Goal: Information Seeking & Learning: Learn about a topic

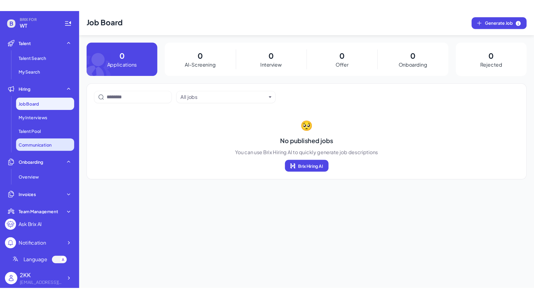
scroll to position [87, 0]
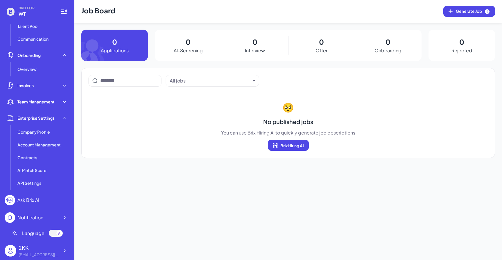
click at [30, 201] on div "Ask Brix AI" at bounding box center [28, 200] width 22 height 7
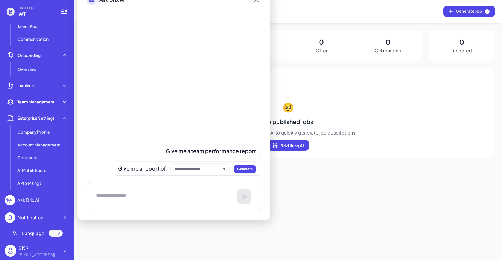
click at [30, 201] on div "Ask Brix AI" at bounding box center [28, 200] width 22 height 7
click at [389, 151] on div "All jobs 🥺 No published jobs You can use Brix Hiring AI to quickly generate job…" at bounding box center [288, 113] width 414 height 90
click at [332, 96] on div "All jobs 🥺 No published jobs You can use Brix Hiring AI to quickly generate job…" at bounding box center [288, 113] width 414 height 90
click at [339, 89] on div "All jobs 🥺 No published jobs You can use Brix Hiring AI to quickly generate job…" at bounding box center [288, 113] width 414 height 90
click at [282, 89] on div "All jobs 🥺 No published jobs You can use Brix Hiring AI to quickly generate job…" at bounding box center [288, 113] width 414 height 90
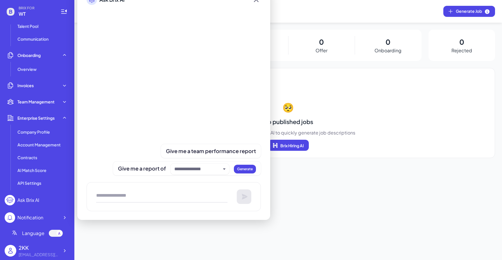
click at [111, 102] on div at bounding box center [174, 89] width 174 height 154
click at [363, 114] on section "🥺 No published jobs You can use Brix Hiring AI to quickly generate job descript…" at bounding box center [289, 125] width 400 height 51
drag, startPoint x: 498, startPoint y: 257, endPoint x: 528, endPoint y: 290, distance: 44.5
click at [502, 260] on html "BRIX FOR WT Talent Talent Search My Search Hiring Job Board My Interviews Talen…" at bounding box center [251, 130] width 502 height 260
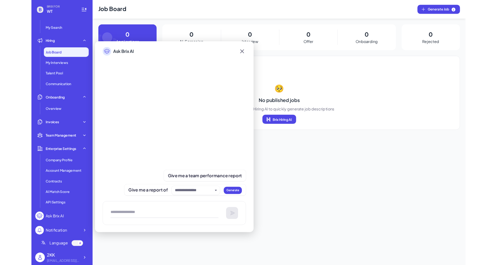
scroll to position [24, 0]
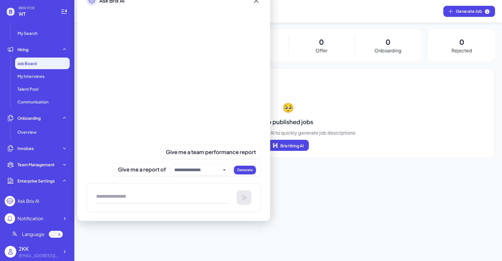
click at [55, 232] on div at bounding box center [56, 234] width 14 height 7
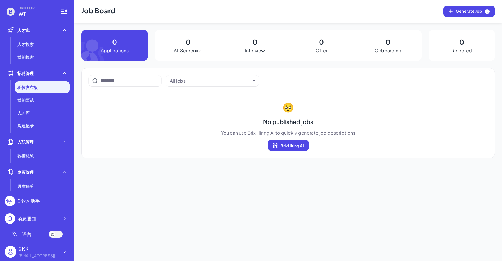
click at [55, 236] on div at bounding box center [56, 234] width 14 height 7
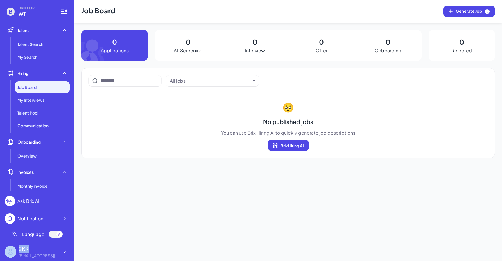
click at [55, 236] on div at bounding box center [56, 234] width 14 height 7
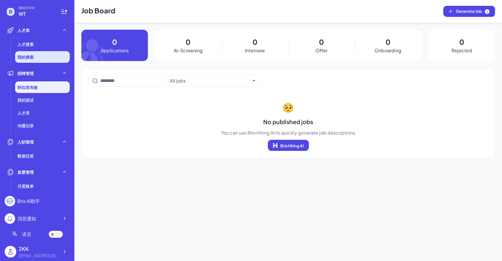
click at [23, 55] on span "我的搜索" at bounding box center [25, 57] width 16 height 6
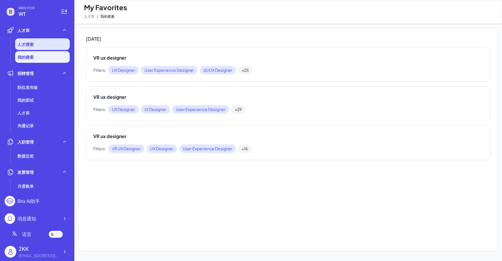
click at [25, 42] on span "人才搜索" at bounding box center [25, 44] width 16 height 6
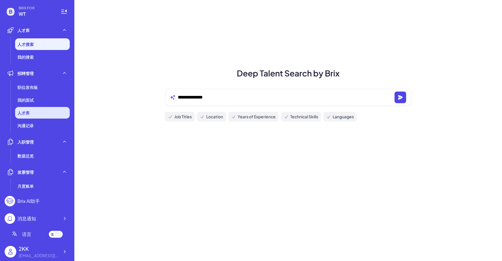
click at [32, 113] on li "人才库" at bounding box center [42, 113] width 55 height 12
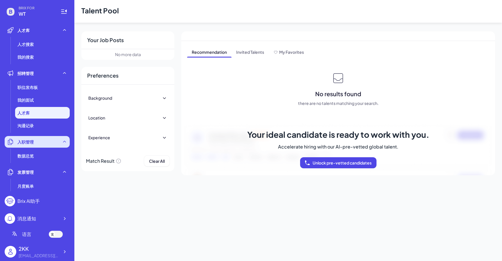
click at [28, 138] on div "入职管理" at bounding box center [37, 142] width 65 height 12
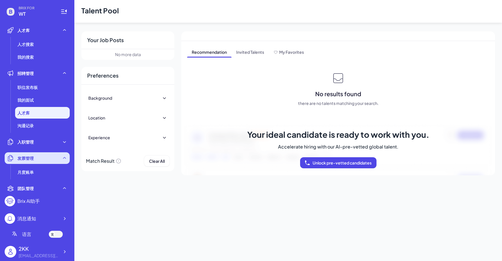
click at [28, 154] on div "发票管理" at bounding box center [37, 158] width 65 height 12
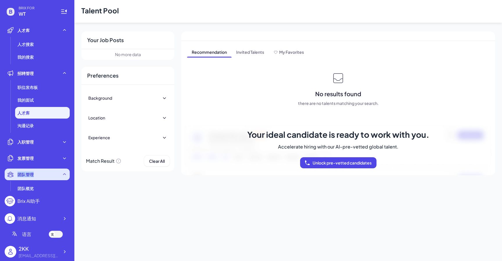
click at [36, 172] on div "团队管理" at bounding box center [37, 175] width 65 height 12
click at [32, 164] on div at bounding box center [32, 164] width 0 height 0
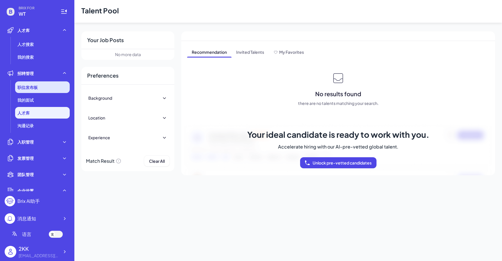
click at [37, 83] on div "职位发布板" at bounding box center [42, 87] width 55 height 12
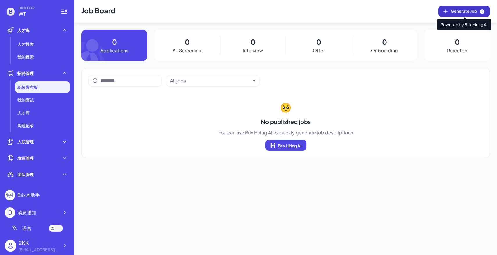
click at [446, 9] on icon at bounding box center [445, 11] width 6 height 6
click at [54, 35] on div "人才库" at bounding box center [37, 30] width 65 height 12
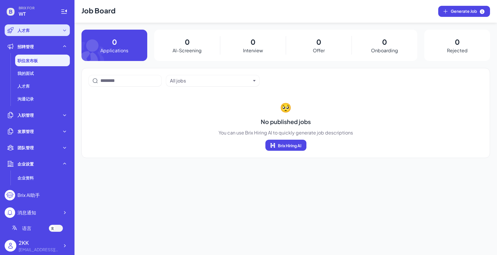
click at [47, 32] on div "人才库" at bounding box center [37, 30] width 65 height 12
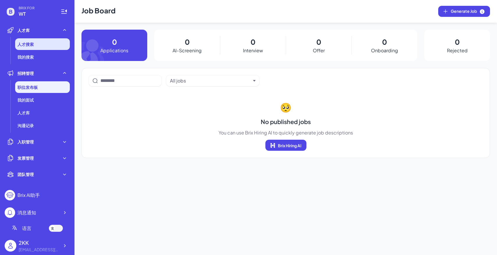
click at [50, 42] on li "人才搜索" at bounding box center [42, 44] width 55 height 12
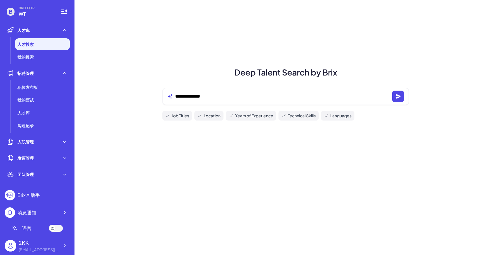
click at [44, 46] on li "人才搜索" at bounding box center [42, 44] width 55 height 12
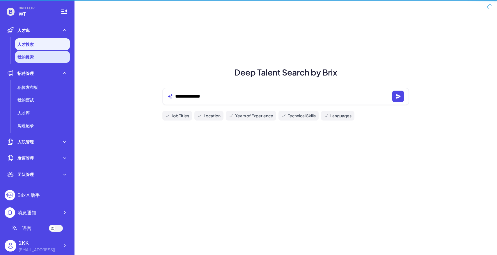
click at [44, 55] on li "我的搜索" at bounding box center [42, 57] width 55 height 12
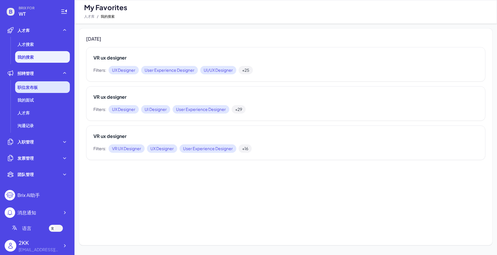
click at [47, 83] on div "职位发布板" at bounding box center [42, 87] width 55 height 12
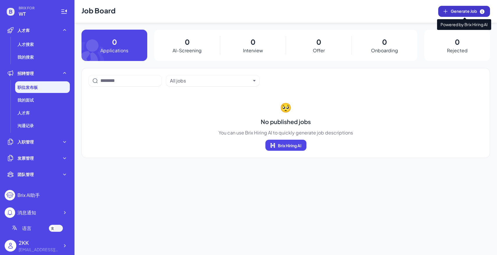
click at [468, 10] on span "Generate Job" at bounding box center [467, 11] width 34 height 6
click at [59, 230] on div at bounding box center [56, 228] width 14 height 7
click at [459, 14] on span "Generate Job" at bounding box center [467, 11] width 34 height 6
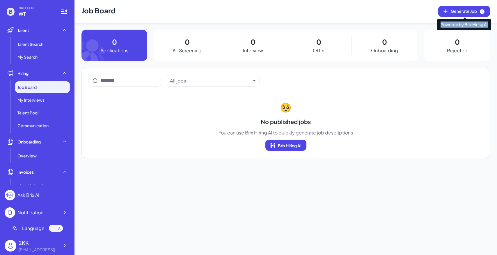
drag, startPoint x: 440, startPoint y: 24, endPoint x: 487, endPoint y: 25, distance: 47.1
click at [487, 25] on span "Powered by Brix Hiring AI" at bounding box center [464, 24] width 54 height 11
copy span "Powered by Brix Hiring AI"
click at [477, 11] on span "Generate Job" at bounding box center [467, 11] width 34 height 6
click at [186, 184] on div "Job Board Generate Job 0 Applications 0 AI-Screening 0 Interview 0 Offer 0 Onbo…" at bounding box center [285, 127] width 422 height 255
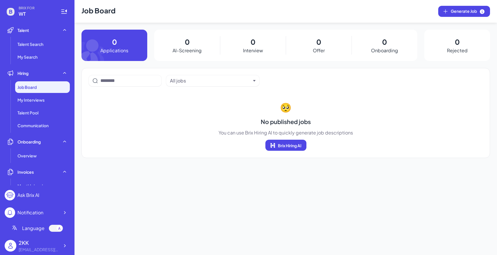
click at [293, 169] on div "Job Board Generate Job 0 Applications 0 AI-Screening 0 Interview 0 Offer 0 Onbo…" at bounding box center [285, 127] width 422 height 255
click at [289, 148] on span "Brix Hiring AI" at bounding box center [290, 145] width 24 height 5
click at [458, 20] on header "Job Board Generate Job" at bounding box center [285, 11] width 422 height 23
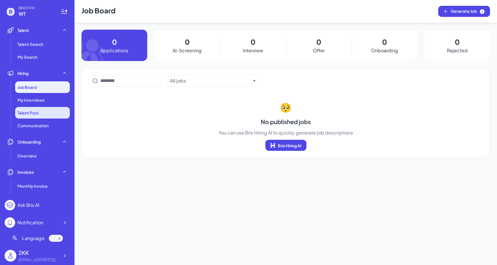
click at [48, 113] on li "Talent Pool" at bounding box center [42, 113] width 55 height 12
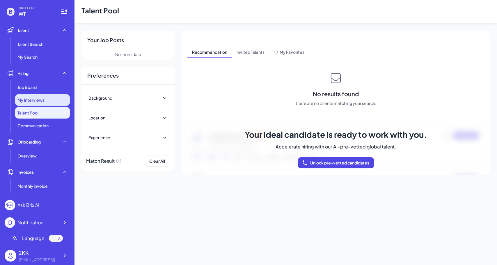
click at [45, 100] on div "My Interviews" at bounding box center [42, 100] width 55 height 12
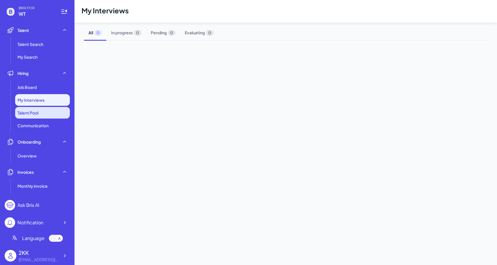
click at [47, 111] on li "Talent Pool" at bounding box center [42, 113] width 55 height 12
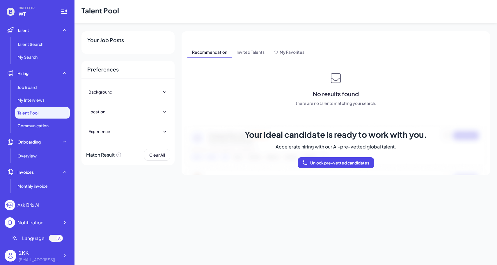
click at [108, 95] on div "Background" at bounding box center [127, 91] width 79 height 13
click at [108, 122] on div "Location" at bounding box center [127, 118] width 79 height 13
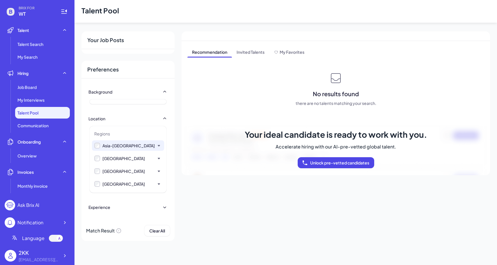
click at [116, 147] on div "Asia-Pacific" at bounding box center [128, 146] width 52 height 6
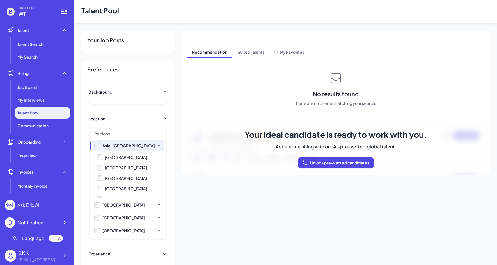
click at [116, 147] on div "Asia-Pacific" at bounding box center [128, 146] width 52 height 6
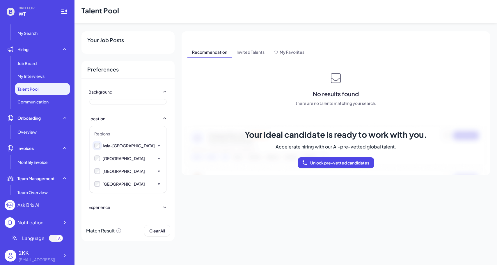
scroll to position [53, 0]
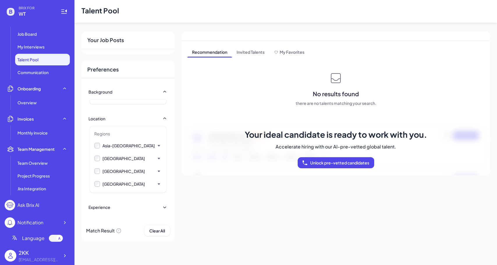
click at [312, 202] on div "Your Job Posts Preferences Background Location Regions Asia-Pacific China Taiwa…" at bounding box center [285, 136] width 422 height 210
click at [330, 155] on div "Your ideal candidate is ready to work with you. Accelerate hiring with our AI-p…" at bounding box center [336, 148] width 182 height 53
click at [331, 162] on span "Unlock pre-vetted candidates" at bounding box center [339, 162] width 59 height 5
click at [38, 205] on div "Ask Brix AI" at bounding box center [28, 205] width 22 height 7
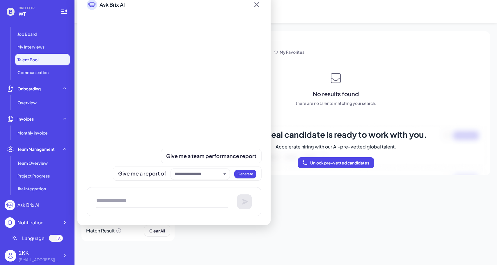
click at [36, 222] on div "Notification" at bounding box center [30, 222] width 26 height 7
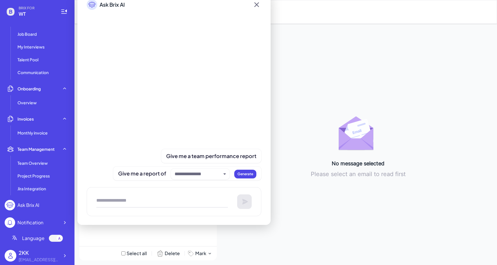
click at [36, 222] on div "Notification" at bounding box center [30, 222] width 26 height 7
click at [36, 202] on div "Ask Brix AI" at bounding box center [28, 205] width 22 height 7
click at [31, 254] on div "2KK" at bounding box center [39, 253] width 41 height 8
click at [14, 254] on img at bounding box center [11, 256] width 12 height 12
click at [23, 254] on div "2KK" at bounding box center [39, 253] width 41 height 8
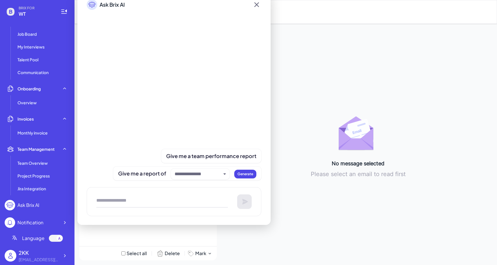
click at [55, 257] on div "[EMAIL_ADDRESS][DOMAIN_NAME]" at bounding box center [39, 260] width 41 height 6
click at [64, 257] on icon at bounding box center [65, 256] width 6 height 6
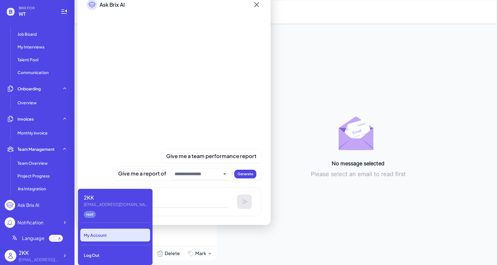
click at [117, 237] on div "My Account" at bounding box center [115, 235] width 70 height 13
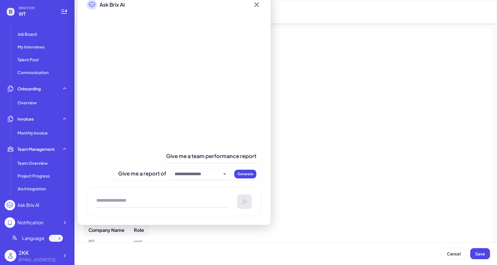
click at [310, 69] on div "*** 3/50" at bounding box center [286, 72] width 404 height 11
click at [259, 3] on icon at bounding box center [256, 4] width 9 height 10
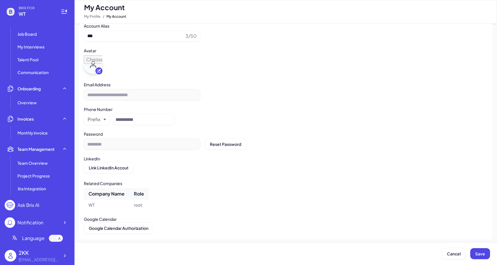
scroll to position [39, 0]
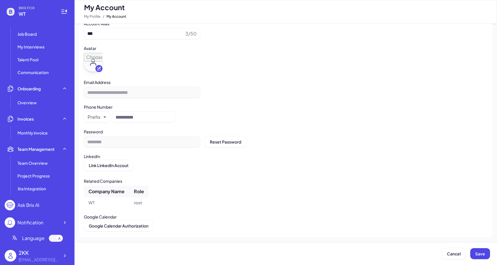
click at [229, 173] on div "**********" at bounding box center [286, 113] width 404 height 238
click at [142, 202] on td "root" at bounding box center [138, 202] width 19 height 10
click at [106, 192] on th "Company Name" at bounding box center [106, 192] width 45 height 12
click at [121, 191] on th "Company Name" at bounding box center [106, 192] width 45 height 12
click at [140, 194] on th "Role" at bounding box center [138, 192] width 19 height 12
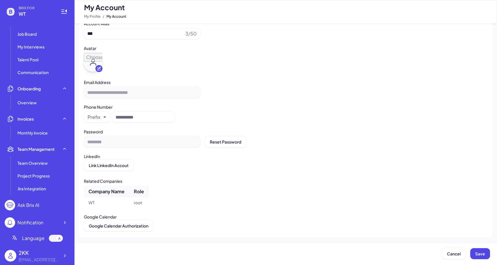
click at [146, 194] on th "Role" at bounding box center [138, 192] width 19 height 12
click at [143, 203] on td "root" at bounding box center [138, 202] width 19 height 10
click at [139, 204] on td "root" at bounding box center [138, 202] width 19 height 10
drag, startPoint x: 135, startPoint y: 190, endPoint x: 130, endPoint y: 212, distance: 22.4
click at [135, 190] on th "Role" at bounding box center [138, 192] width 19 height 12
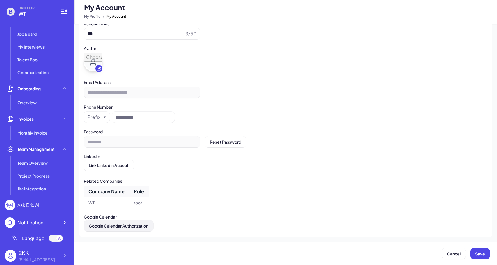
click at [121, 224] on span "Google Calendar Authorization" at bounding box center [119, 225] width 60 height 5
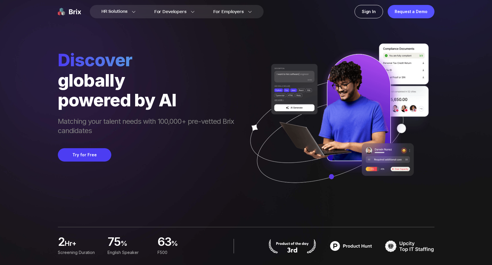
drag, startPoint x: 161, startPoint y: 170, endPoint x: 167, endPoint y: 154, distance: 16.4
click at [161, 169] on div "Discover globally powered by AI Matching your talent needs with 100,000+ pre-ve…" at bounding box center [149, 124] width 182 height 151
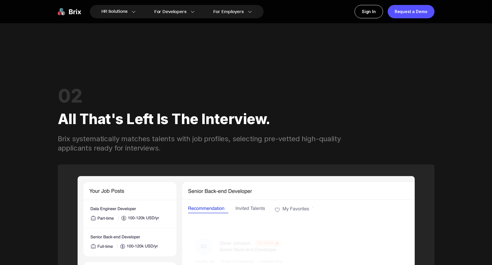
scroll to position [732, 0]
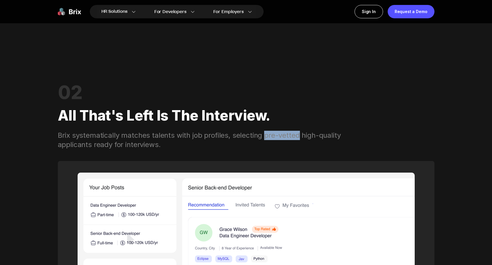
drag, startPoint x: 295, startPoint y: 136, endPoint x: 263, endPoint y: 138, distance: 32.3
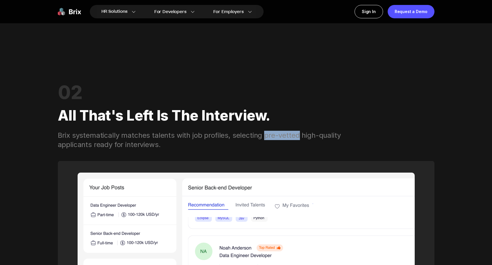
click at [263, 138] on div "Brix systematically matches talents with job profiles, selecting pre-vetted hig…" at bounding box center [207, 140] width 298 height 19
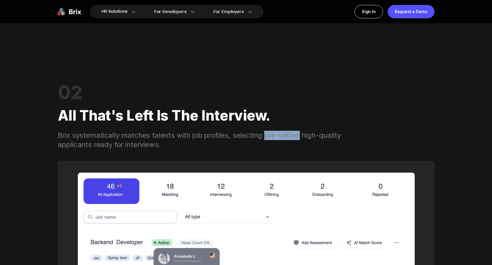
copy div "pre-vetted"
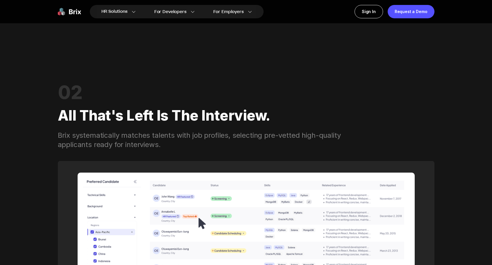
click at [241, 147] on div "Brix systematically matches talents with job profiles, selecting pre-vetted hig…" at bounding box center [207, 140] width 298 height 19
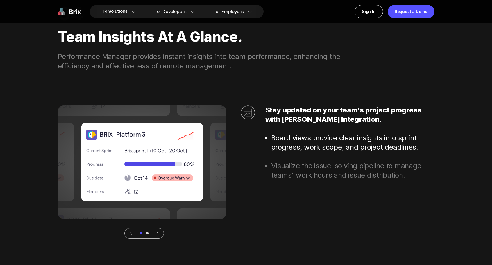
scroll to position [1612, 0]
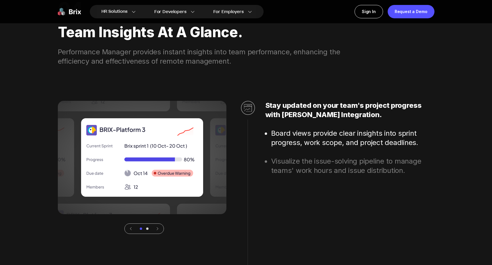
click at [283, 171] on li "Visualize the issue-solving pipeline to manage teams' work hours and issue dist…" at bounding box center [352, 166] width 163 height 19
click at [283, 167] on li "Visualize the issue-solving pipeline to manage teams' work hours and issue dist…" at bounding box center [352, 166] width 163 height 19
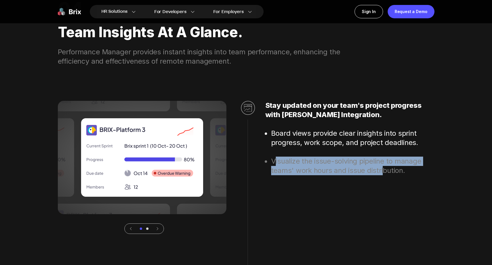
drag, startPoint x: 282, startPoint y: 161, endPoint x: 390, endPoint y: 175, distance: 109.3
click at [390, 175] on li "Visualize the issue-solving pipeline to manage teams' work hours and issue dist…" at bounding box center [352, 166] width 163 height 19
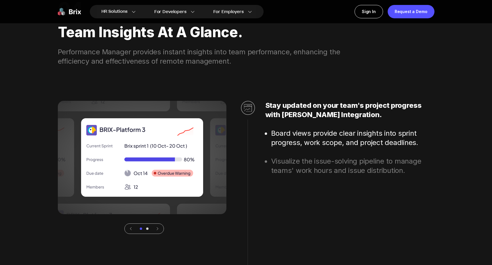
click at [422, 176] on div "Stay updated on your team's project progress with Jira Integration. Board views…" at bounding box center [349, 167] width 169 height 133
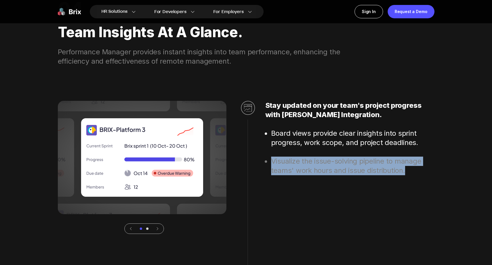
drag, startPoint x: 405, startPoint y: 170, endPoint x: 270, endPoint y: 155, distance: 136.4
click at [270, 155] on ul "Board views provide clear insights into sprint progress, work scope, and projec…" at bounding box center [349, 152] width 169 height 47
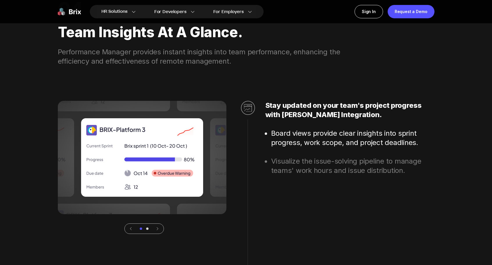
click at [269, 156] on ul "Board views provide clear insights into sprint progress, work scope, and projec…" at bounding box center [349, 152] width 169 height 47
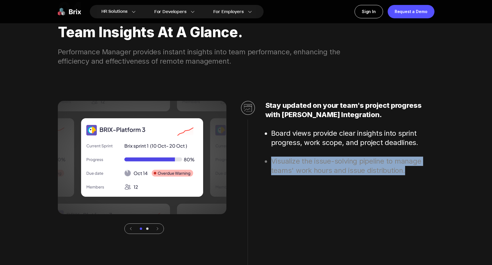
drag, startPoint x: 268, startPoint y: 157, endPoint x: 423, endPoint y: 185, distance: 157.2
click at [423, 185] on div "Stay updated on your team's project progress with Jira Integration. Board views…" at bounding box center [349, 167] width 169 height 133
click at [412, 171] on li "Visualize the issue-solving pipeline to manage teams' work hours and issue dist…" at bounding box center [352, 166] width 163 height 19
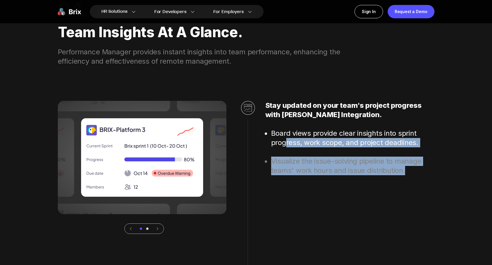
drag, startPoint x: 405, startPoint y: 171, endPoint x: 285, endPoint y: 147, distance: 122.4
click at [285, 147] on ul "Board views provide clear insights into sprint progress, work scope, and projec…" at bounding box center [349, 152] width 169 height 47
click at [309, 163] on li "Visualize the issue-solving pipeline to manage teams' work hours and issue dist…" at bounding box center [352, 166] width 163 height 19
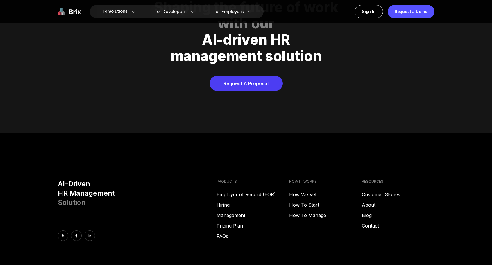
scroll to position [2971, 0]
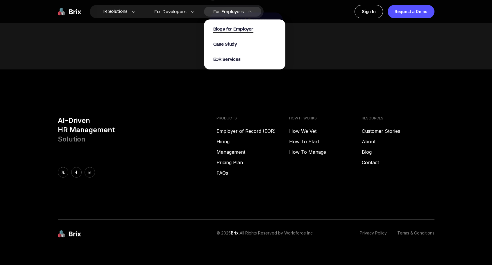
click at [232, 30] on span "Blogs for Employer" at bounding box center [233, 29] width 40 height 7
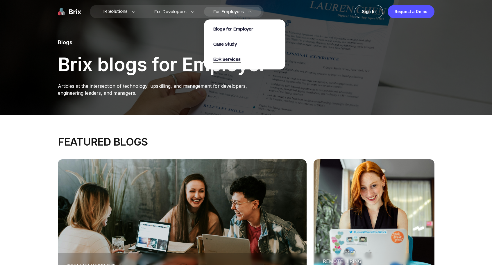
click at [231, 57] on span "EOR Services" at bounding box center [226, 59] width 27 height 7
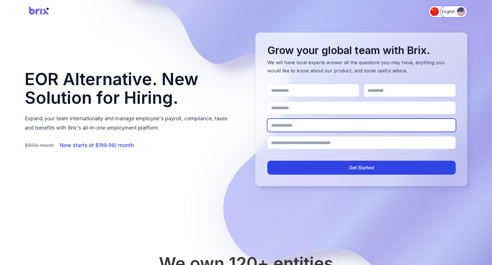
click at [359, 126] on input "Company name" at bounding box center [362, 125] width 189 height 13
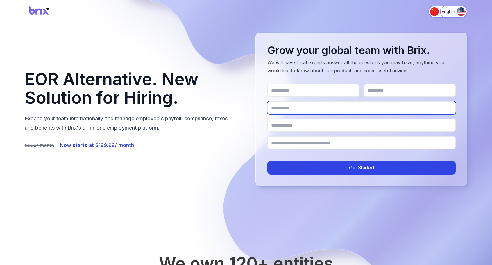
click at [330, 107] on input "Work email" at bounding box center [362, 107] width 189 height 13
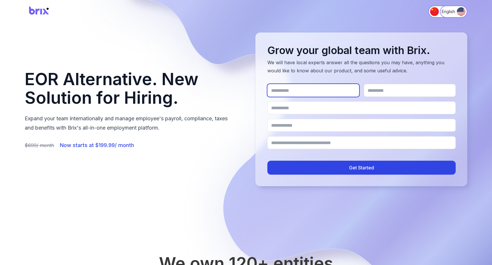
click at [318, 90] on input "First Name" at bounding box center [314, 90] width 92 height 13
click at [420, 99] on form "Get Started" at bounding box center [362, 129] width 189 height 91
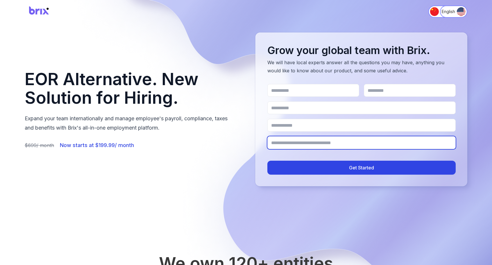
click at [392, 146] on input "Where is the business established?" at bounding box center [362, 142] width 189 height 13
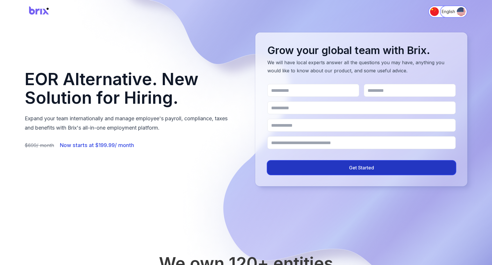
click at [379, 163] on button "Get Started" at bounding box center [362, 168] width 189 height 14
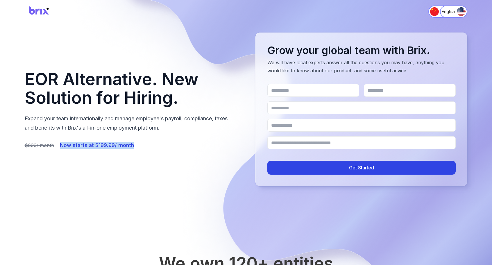
drag, startPoint x: 133, startPoint y: 144, endPoint x: 57, endPoint y: 137, distance: 76.2
click at [57, 137] on div "EOR Alternative. New Solution for Hiring. Expand your team internationally and …" at bounding box center [131, 109] width 212 height 79
click at [123, 151] on div "EOR Alternative. New Solution for Hiring. Expand your team internationally and …" at bounding box center [246, 110] width 443 height 154
click at [122, 146] on span "Now starts at $199.99/ month" at bounding box center [97, 145] width 74 height 7
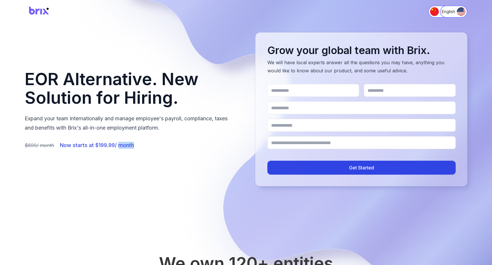
click at [147, 150] on div "EOR Alternative. New Solution for Hiring. Expand your team internationally and …" at bounding box center [246, 110] width 443 height 154
drag, startPoint x: 134, startPoint y: 144, endPoint x: 73, endPoint y: 138, distance: 61.4
click at [73, 138] on div "EOR Alternative. New Solution for Hiring. Expand your team internationally and …" at bounding box center [131, 109] width 212 height 79
click at [186, 154] on div "EOR Alternative. New Solution for Hiring. Expand your team internationally and …" at bounding box center [246, 110] width 443 height 154
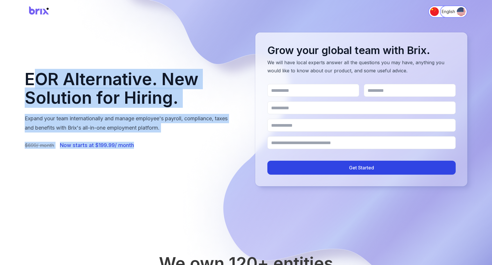
drag, startPoint x: 168, startPoint y: 147, endPoint x: 31, endPoint y: 72, distance: 156.0
click at [31, 72] on div "EOR Alternative. New Solution for Hiring. Expand your team internationally and …" at bounding box center [131, 109] width 212 height 79
click at [90, 89] on h1 "EOR Alternative. New Solution for Hiring." at bounding box center [131, 88] width 212 height 37
drag, startPoint x: 170, startPoint y: 185, endPoint x: 77, endPoint y: 84, distance: 137.4
click at [77, 85] on div "EOR Alternative. New Solution for Hiring. Expand your team internationally and …" at bounding box center [246, 109] width 492 height 219
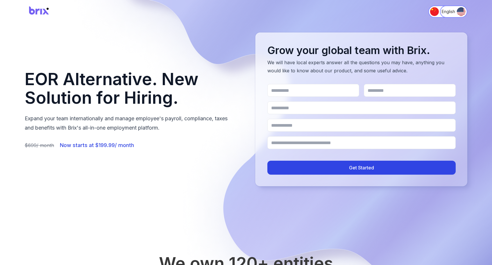
click at [106, 81] on h1 "EOR Alternative. New Solution for Hiring." at bounding box center [131, 88] width 212 height 37
click at [431, 12] on img "Switch to 简体中文" at bounding box center [434, 11] width 9 height 9
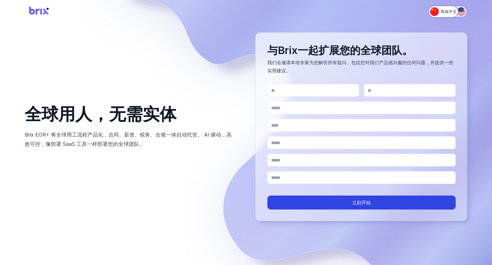
click at [466, 11] on button "English" at bounding box center [453, 12] width 27 height 12
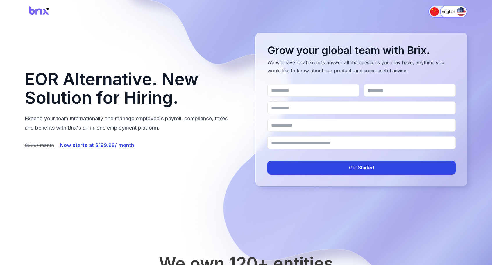
click at [435, 12] on img "Switch to 简体中文" at bounding box center [434, 11] width 9 height 9
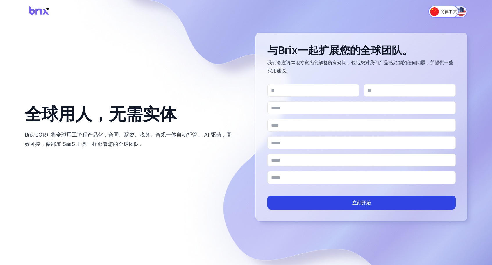
click at [457, 12] on button "English" at bounding box center [453, 12] width 27 height 12
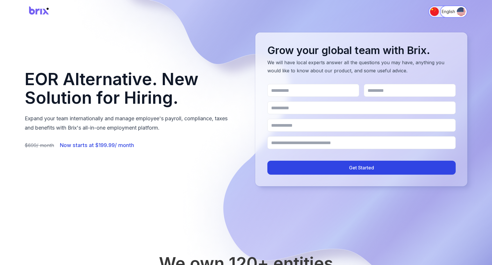
click at [431, 12] on img "Switch to 简体中文" at bounding box center [434, 11] width 9 height 9
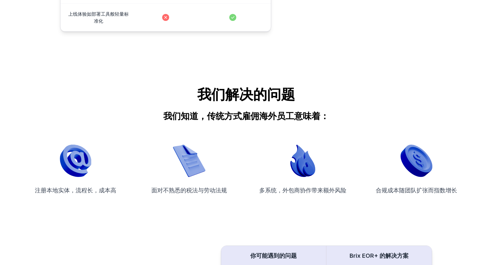
scroll to position [677, 0]
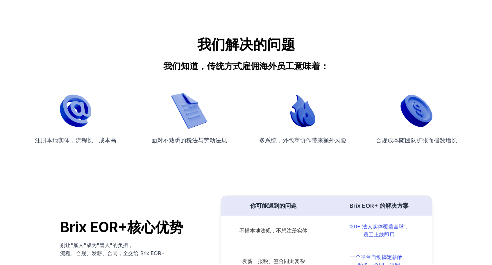
click at [180, 121] on img "Problems We Solve" at bounding box center [189, 111] width 36 height 36
click at [191, 114] on img "Problems We Solve" at bounding box center [189, 111] width 36 height 36
click at [345, 127] on div "多系统，外包商协作带来额外风险" at bounding box center [303, 119] width 102 height 50
click at [411, 117] on img "Problems We Solve" at bounding box center [417, 111] width 36 height 36
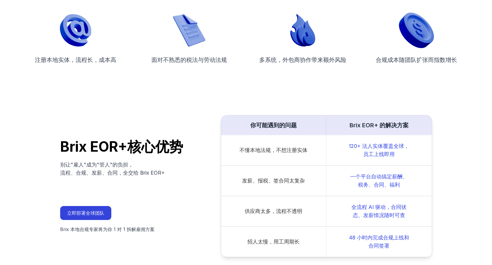
scroll to position [781, 0]
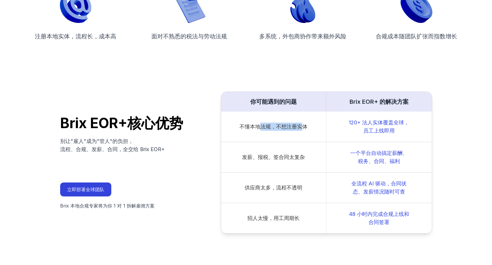
drag, startPoint x: 304, startPoint y: 124, endPoint x: 266, endPoint y: 125, distance: 37.2
click at [258, 125] on p "不懂本地法规，不想注册实体" at bounding box center [274, 127] width 68 height 8
click at [345, 128] on div "120+ 法人实体覆盖全球，员工上线即用" at bounding box center [379, 127] width 105 height 30
click at [377, 126] on p "120+ 法人实体覆盖全球，员工上线即用" at bounding box center [379, 127] width 62 height 16
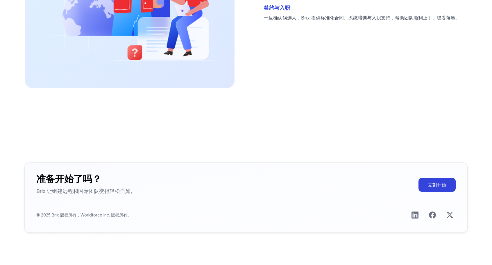
scroll to position [1814, 0]
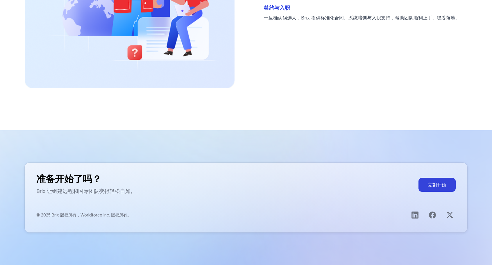
click at [103, 215] on p "© 2025 Brix 版权所有，Worldforce Inc. 版权所有。" at bounding box center [83, 215] width 95 height 6
drag, startPoint x: 108, startPoint y: 213, endPoint x: 90, endPoint y: 207, distance: 18.9
click at [91, 209] on div "准备开始了吗？ Brix 让组建远程和国际团队变得轻松自如。 立刻开始 © 2025 Brix 版权所有，Worldforce Inc. 版权所有。" at bounding box center [246, 198] width 443 height 70
click at [418, 232] on div "准备开始了吗？ Brix 让组建远程和国际团队变得轻松自如。 立刻开始 © 2025 Brix 版权所有，Worldforce Inc. 版权所有。" at bounding box center [246, 198] width 443 height 70
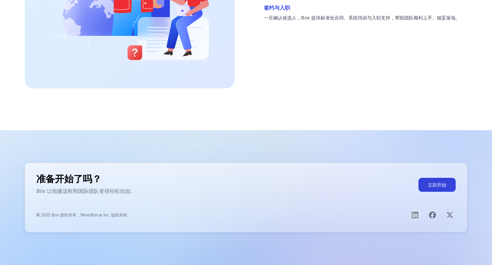
click at [418, 214] on icon "打开LinkedIn主页" at bounding box center [415, 215] width 7 height 7
click at [414, 212] on icon "打开LinkedIn主页" at bounding box center [415, 215] width 7 height 7
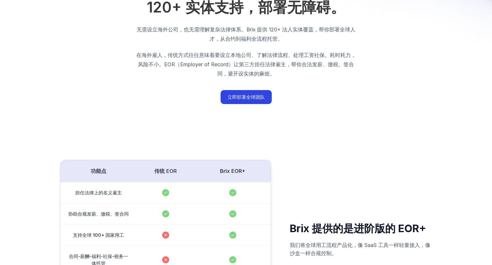
scroll to position [0, 0]
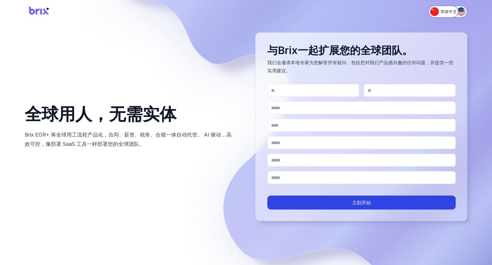
click at [47, 17] on img at bounding box center [39, 11] width 29 height 15
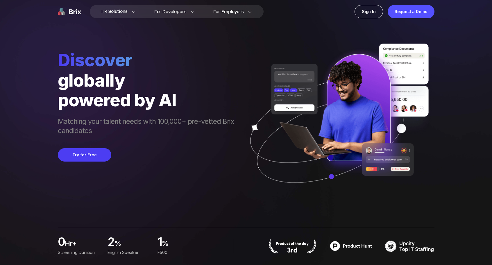
click at [44, 13] on div "HR Solutions HR Solutions Recruiter HR Assistant Global Talent Network Onboardi…" at bounding box center [246, 11] width 419 height 23
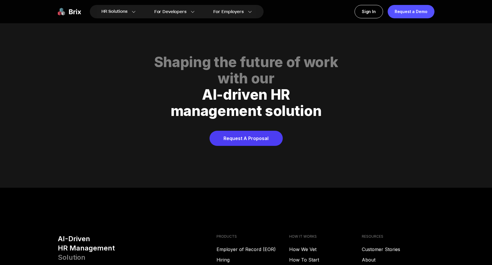
scroll to position [2834, 0]
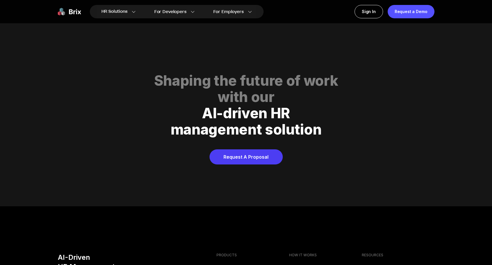
click at [273, 112] on div "AI-driven HR" at bounding box center [246, 113] width 363 height 16
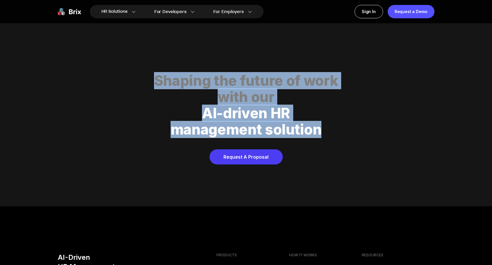
drag, startPoint x: 332, startPoint y: 130, endPoint x: 112, endPoint y: 63, distance: 229.7
click at [112, 63] on div "Shaping the future of work with our AI-driven HR management solution Request A …" at bounding box center [246, 119] width 377 height 134
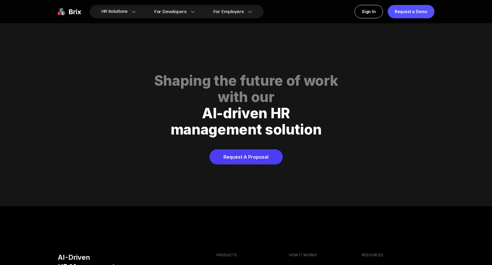
click at [411, 149] on div "Request A Proposal" at bounding box center [246, 156] width 377 height 15
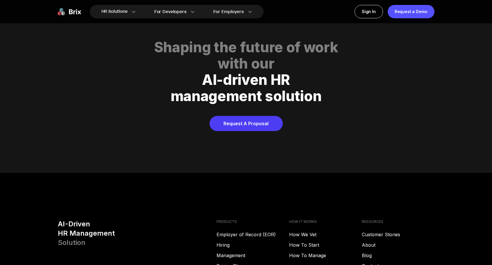
scroll to position [2888, 0]
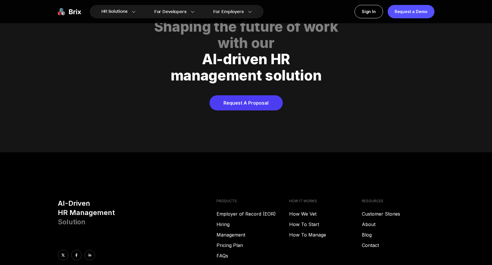
click at [454, 172] on footer "AI-Driven HR Management Solution PRODUCTS Employer of Record (EOR) Hiring Manag…" at bounding box center [246, 254] width 492 height 204
click at [309, 231] on link "How To Manage" at bounding box center [325, 234] width 73 height 7
click at [231, 242] on link "Pricing Plan" at bounding box center [253, 245] width 73 height 7
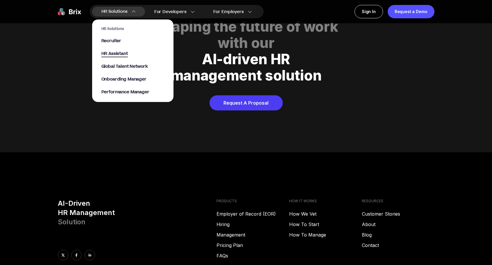
click at [117, 54] on span "HR Assistant" at bounding box center [114, 54] width 26 height 7
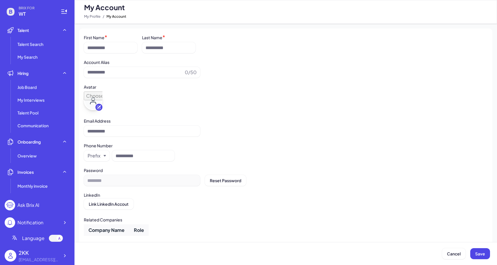
type input "***"
type input "**********"
click at [28, 10] on span "WT" at bounding box center [36, 13] width 35 height 7
click at [16, 10] on div "BRIX FOR WT" at bounding box center [29, 12] width 49 height 12
click at [14, 11] on icon at bounding box center [11, 12] width 8 height 8
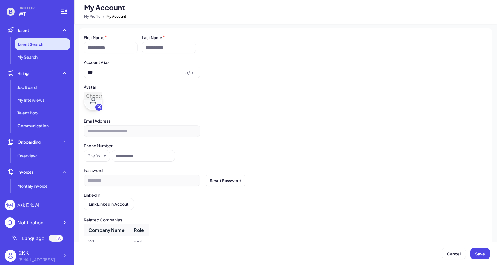
click at [37, 42] on span "Talent Search" at bounding box center [30, 44] width 26 height 6
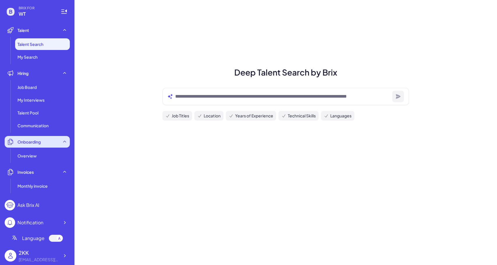
click at [46, 142] on div "Onboarding" at bounding box center [37, 142] width 65 height 12
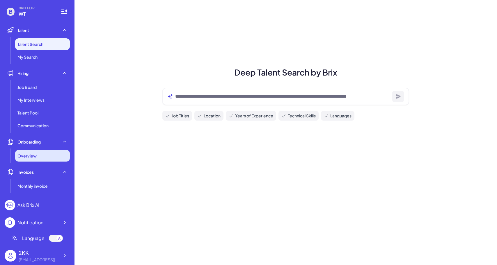
click at [40, 152] on div "Overview" at bounding box center [42, 156] width 55 height 12
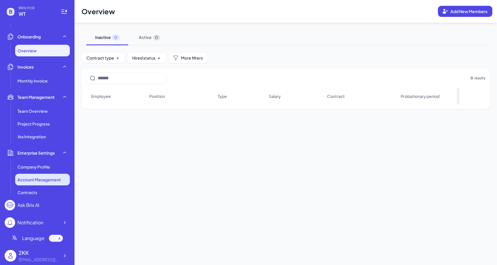
scroll to position [123, 0]
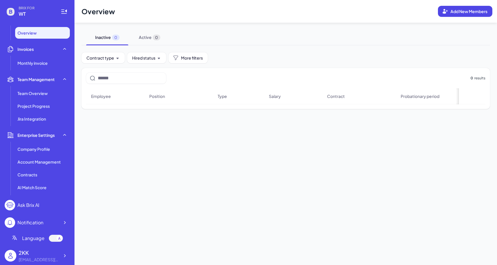
click at [44, 204] on div "Ask Brix AI" at bounding box center [37, 205] width 65 height 10
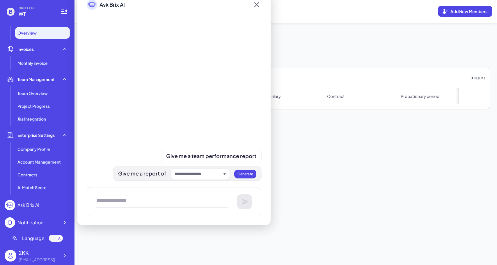
click at [201, 174] on input "text" at bounding box center [197, 174] width 47 height 7
click at [152, 144] on div at bounding box center [174, 94] width 174 height 154
click at [32, 222] on div "Notification" at bounding box center [30, 222] width 26 height 7
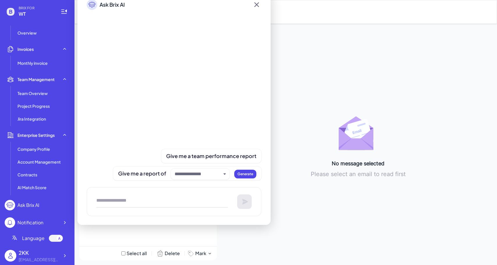
click at [45, 222] on div "Notification" at bounding box center [37, 222] width 65 height 10
click at [257, 5] on icon at bounding box center [256, 4] width 5 height 5
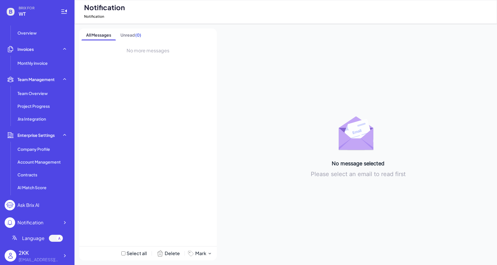
click at [365, 67] on div "No message selected Please select an email to read first" at bounding box center [358, 144] width 268 height 232
click at [49, 103] on span "Project Progress" at bounding box center [33, 106] width 32 height 6
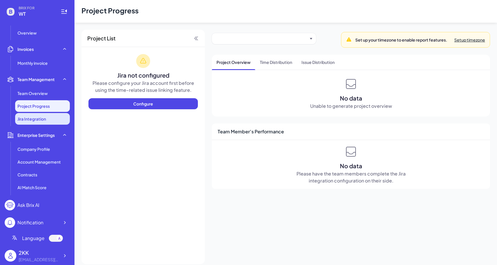
click at [42, 116] on span "Jira Integration" at bounding box center [31, 119] width 28 height 6
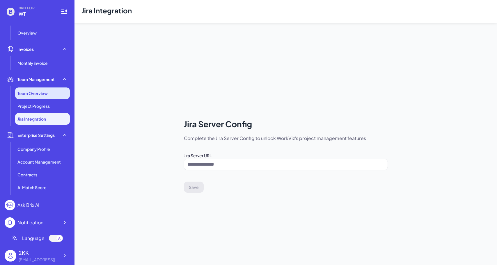
click at [41, 88] on li "Team Overview" at bounding box center [42, 94] width 55 height 12
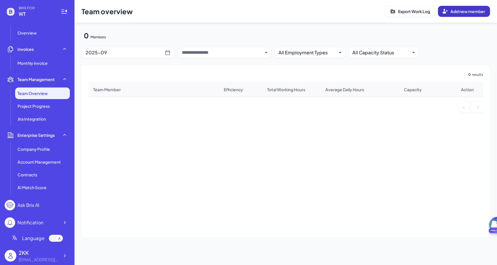
click at [455, 10] on span "Add new member" at bounding box center [467, 11] width 35 height 5
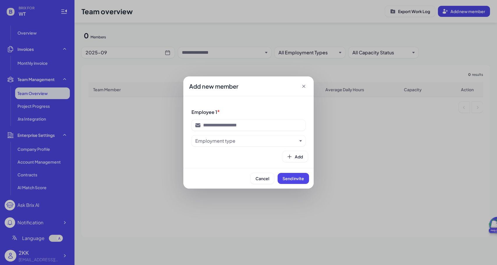
click at [304, 84] on icon at bounding box center [304, 86] width 6 height 6
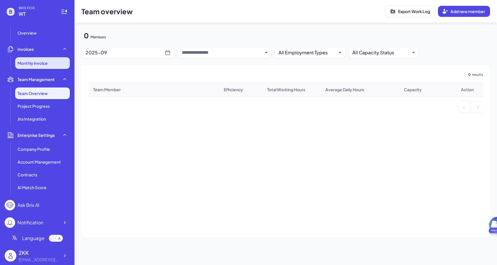
click at [29, 62] on span "Monthly invoice" at bounding box center [32, 63] width 30 height 6
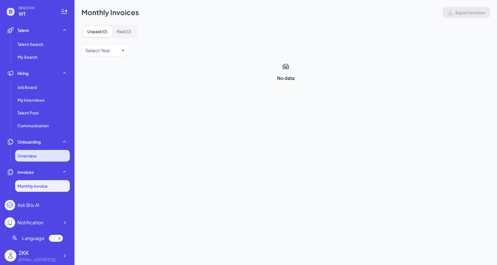
click at [51, 156] on div "Overview" at bounding box center [42, 156] width 55 height 12
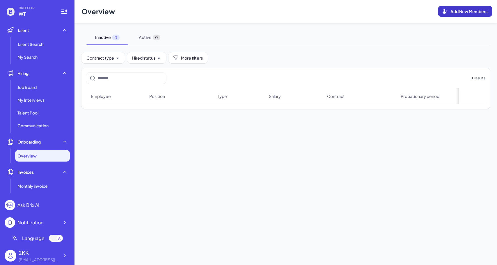
click at [470, 15] on button "Add New Members" at bounding box center [465, 11] width 54 height 11
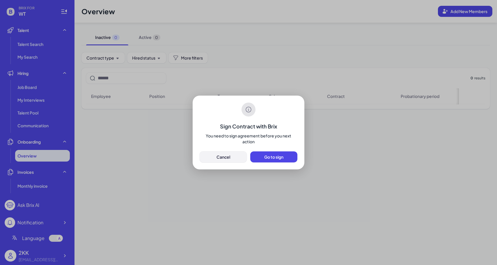
click at [237, 152] on button "Cancel" at bounding box center [222, 156] width 47 height 11
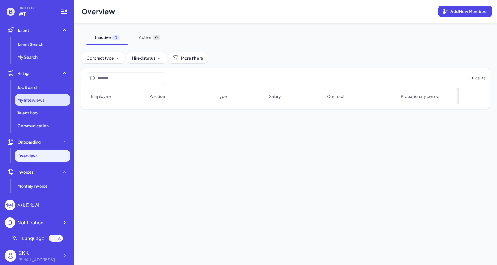
click at [37, 102] on span "My Interviews" at bounding box center [30, 100] width 27 height 6
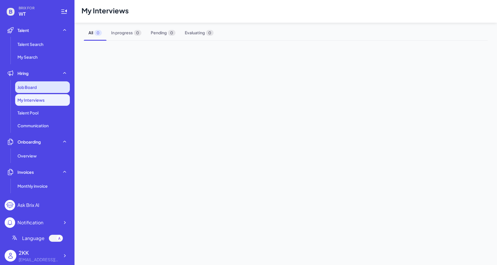
click at [36, 87] on div "Job Board" at bounding box center [42, 87] width 55 height 12
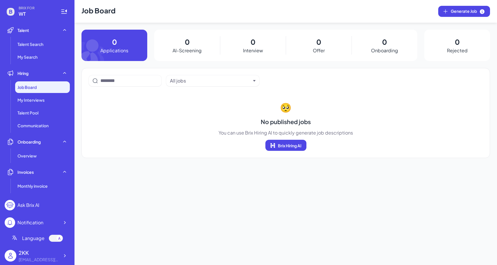
click at [183, 25] on div "Job Board Generate Job 0 Applications 0 AI-Screening 0 Interview 0 Offer 0 Onbo…" at bounding box center [285, 132] width 422 height 265
click at [186, 44] on p "0" at bounding box center [187, 42] width 5 height 10
click at [277, 49] on div "0 Interview" at bounding box center [253, 45] width 66 height 31
click at [283, 48] on div "0 Interview" at bounding box center [253, 45] width 66 height 31
click at [327, 44] on div "0 Offer" at bounding box center [319, 45] width 66 height 31
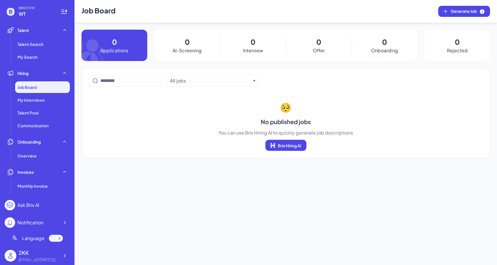
drag, startPoint x: 328, startPoint y: 44, endPoint x: 363, endPoint y: 44, distance: 34.6
click at [352, 44] on section "0 Applications 0 AI-Screening 0 Interview 0 Offer 0 Onboarding 0 Rejected" at bounding box center [285, 45] width 408 height 31
click at [446, 45] on div "0 Rejected" at bounding box center [457, 45] width 66 height 31
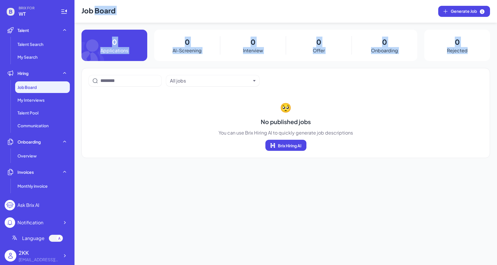
drag, startPoint x: 482, startPoint y: 49, endPoint x: 97, endPoint y: 10, distance: 387.5
click at [97, 10] on div "Job Board Generate Job 0 Applications 0 AI-Screening 0 Interview 0 Offer 0 Onbo…" at bounding box center [285, 132] width 422 height 265
click at [172, 40] on div "0 AI-Screening" at bounding box center [187, 45] width 66 height 31
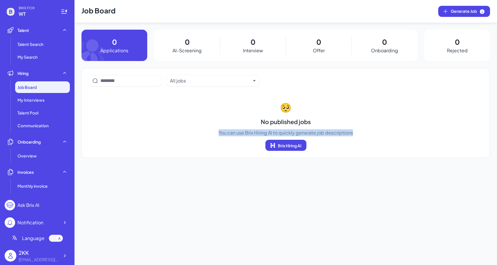
drag, startPoint x: 360, startPoint y: 134, endPoint x: 231, endPoint y: 116, distance: 130.4
click at [231, 116] on section "🥺 No published jobs You can use Brix Hiring AI to quickly generate job descript…" at bounding box center [286, 125] width 394 height 51
click at [371, 129] on section "🥺 No published jobs You can use Brix Hiring AI to quickly generate job descript…" at bounding box center [286, 125] width 394 height 51
drag, startPoint x: 371, startPoint y: 134, endPoint x: 266, endPoint y: 104, distance: 109.2
click at [266, 104] on section "🥺 No published jobs You can use Brix Hiring AI to quickly generate job descript…" at bounding box center [286, 125] width 394 height 51
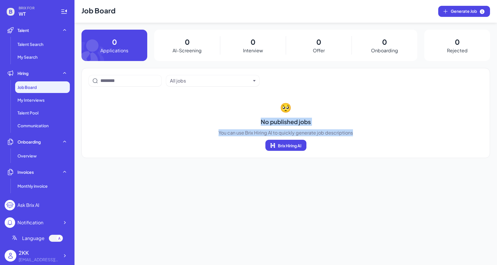
click at [407, 141] on section "🥺 No published jobs You can use Brix Hiring AI to quickly generate job descript…" at bounding box center [286, 125] width 394 height 51
drag, startPoint x: 377, startPoint y: 142, endPoint x: 220, endPoint y: 99, distance: 163.1
click at [239, 102] on section "🥺 No published jobs You can use Brix Hiring AI to quickly generate job descript…" at bounding box center [286, 125] width 394 height 51
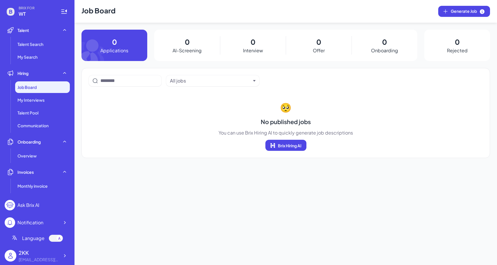
click at [13, 57] on ul "Talent Search My Search" at bounding box center [37, 50] width 65 height 24
click at [29, 54] on span "My Search" at bounding box center [27, 57] width 20 height 6
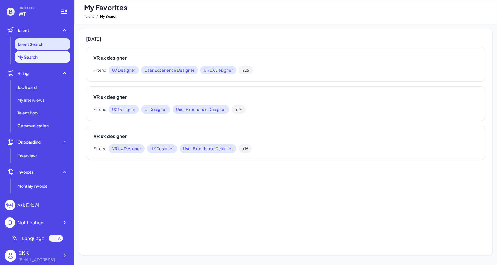
click at [31, 45] on span "Talent Search" at bounding box center [30, 44] width 26 height 6
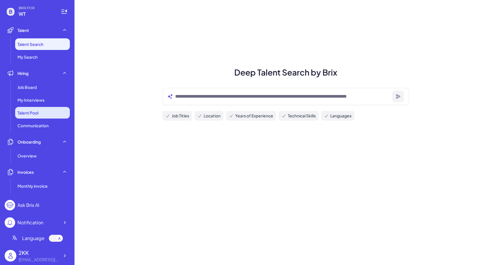
click at [48, 112] on li "Talent Pool" at bounding box center [42, 113] width 55 height 12
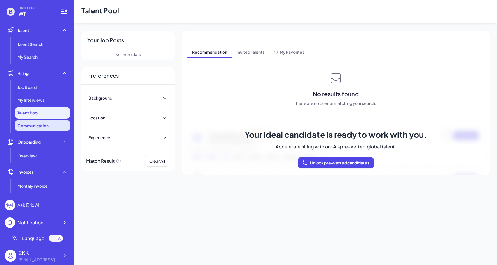
click at [49, 128] on li "Communication" at bounding box center [42, 126] width 55 height 12
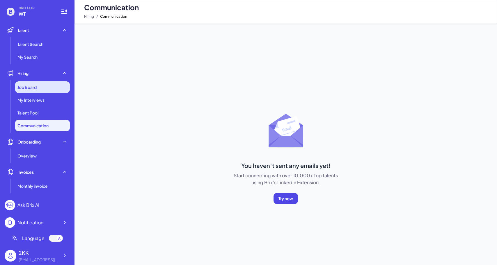
click at [41, 92] on div "Job Board" at bounding box center [42, 87] width 55 height 12
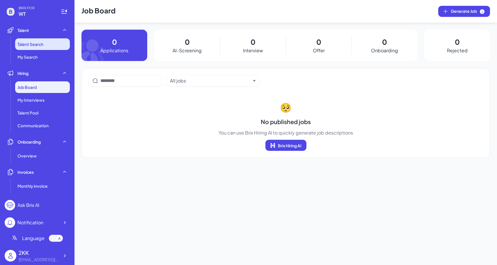
click at [38, 46] on span "Talent Search" at bounding box center [30, 44] width 26 height 6
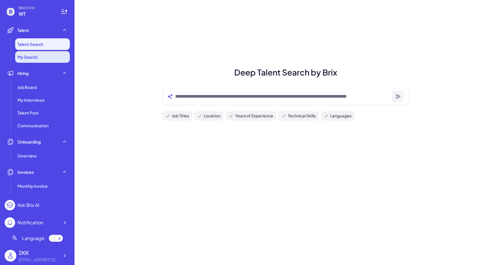
click at [41, 53] on li "My Search" at bounding box center [42, 57] width 55 height 12
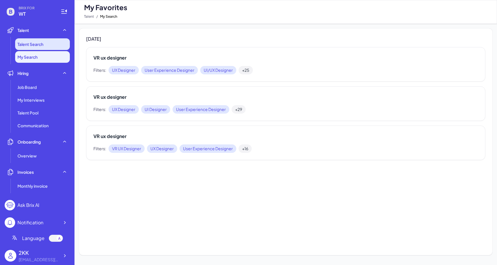
click at [29, 38] on li "Talent Search" at bounding box center [42, 44] width 55 height 12
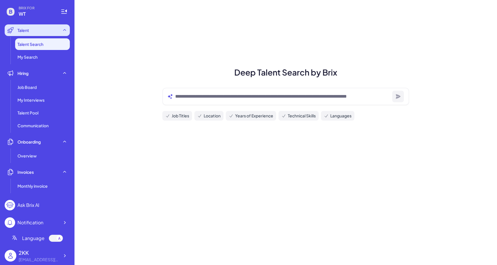
click at [31, 28] on div "Talent" at bounding box center [37, 30] width 65 height 12
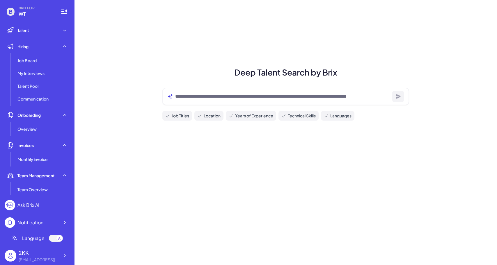
click at [27, 15] on span "WT" at bounding box center [36, 13] width 35 height 7
click at [19, 11] on span "WT" at bounding box center [36, 13] width 35 height 7
click at [33, 56] on div "Job Board" at bounding box center [42, 61] width 55 height 12
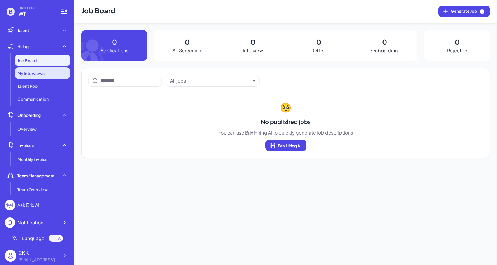
click at [37, 72] on span "My Interviews" at bounding box center [30, 73] width 27 height 6
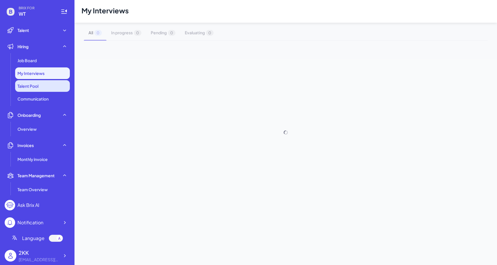
click at [39, 86] on li "Talent Pool" at bounding box center [42, 86] width 55 height 12
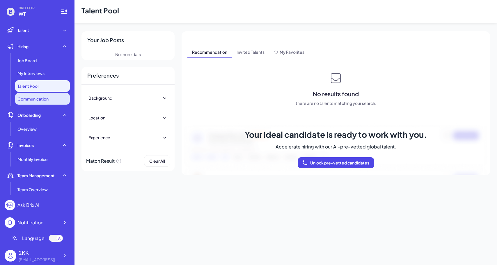
click at [39, 97] on span "Communication" at bounding box center [32, 99] width 31 height 6
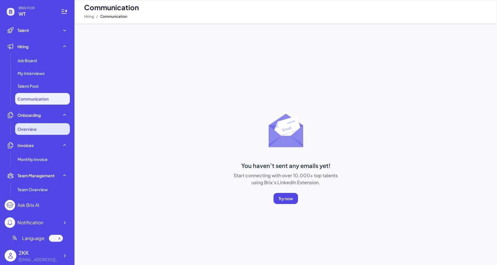
click at [35, 131] on span "Overview" at bounding box center [26, 129] width 19 height 6
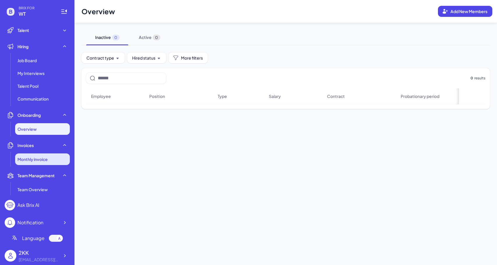
click at [39, 157] on span "Monthly invoice" at bounding box center [32, 159] width 30 height 6
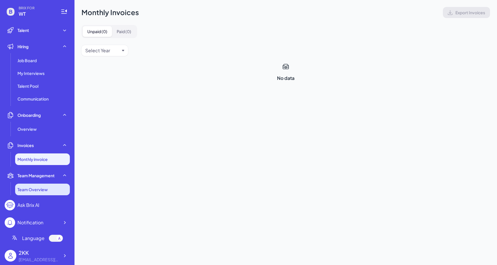
click at [34, 185] on li "Team Overview" at bounding box center [42, 190] width 55 height 12
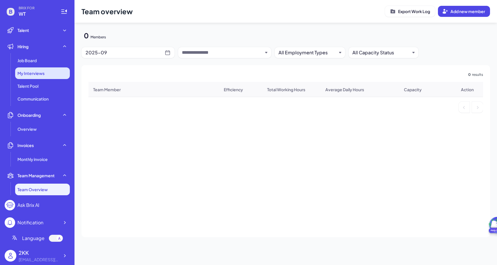
click at [41, 72] on span "My Interviews" at bounding box center [30, 73] width 27 height 6
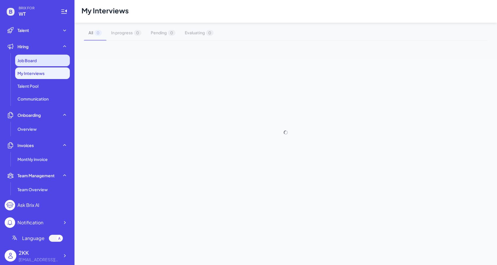
click at [37, 62] on div "Job Board" at bounding box center [42, 61] width 55 height 12
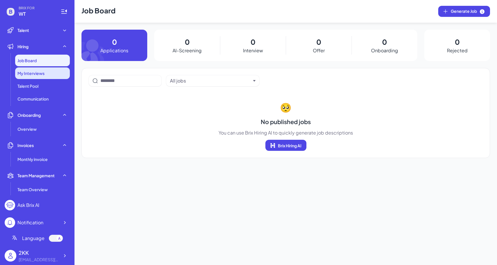
click at [41, 78] on div "My Interviews" at bounding box center [42, 73] width 55 height 12
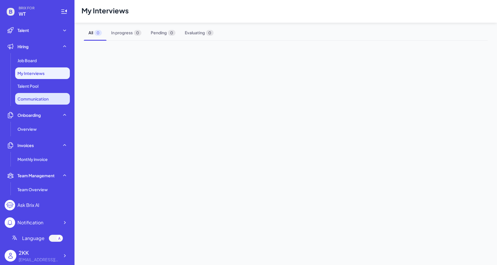
click at [42, 94] on li "Communication" at bounding box center [42, 99] width 55 height 12
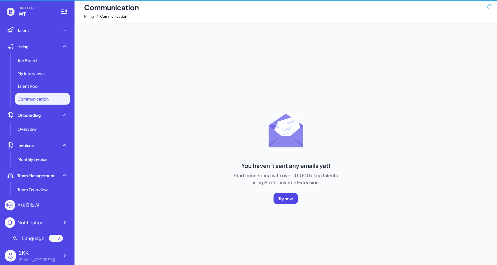
click at [42, 98] on span "Communication" at bounding box center [32, 99] width 31 height 6
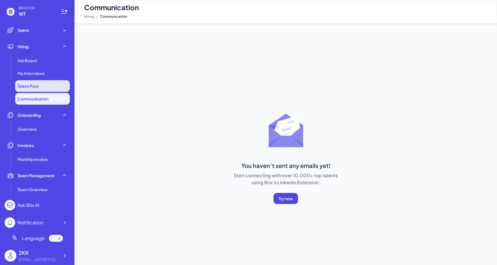
click at [40, 90] on li "Talent Pool" at bounding box center [42, 86] width 55 height 12
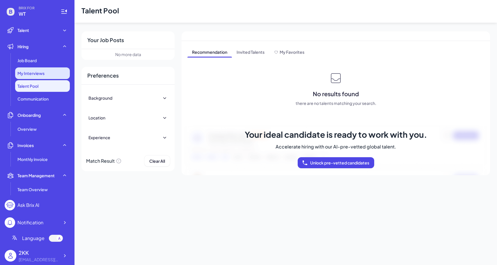
click at [38, 77] on div "My Interviews" at bounding box center [42, 73] width 55 height 12
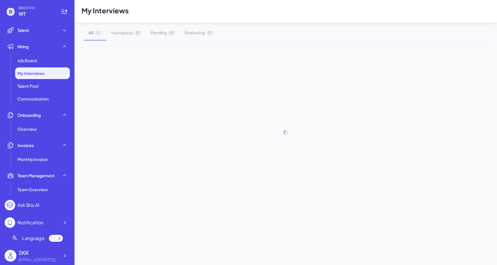
click at [38, 66] on ul "Job Board My Interviews Talent Pool Communication" at bounding box center [37, 80] width 65 height 50
click at [38, 64] on div "Job Board" at bounding box center [42, 61] width 55 height 12
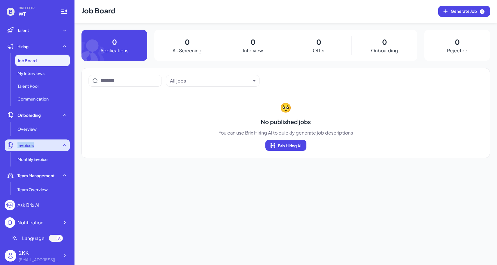
click at [55, 142] on div "Invoices" at bounding box center [37, 146] width 65 height 12
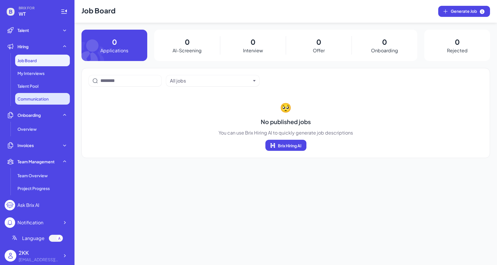
click at [30, 94] on li "Communication" at bounding box center [42, 99] width 55 height 12
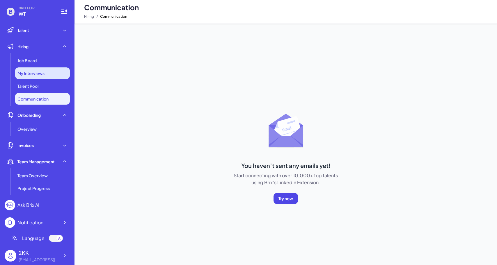
click at [42, 74] on span "My Interviews" at bounding box center [30, 73] width 27 height 6
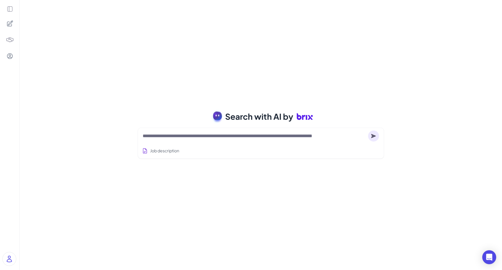
click at [247, 135] on textarea at bounding box center [254, 136] width 223 height 7
click at [114, 92] on div "Search with AI by Job description Full-stack engineer from [GEOGRAPHIC_DATA], c…" at bounding box center [261, 135] width 483 height 270
click at [217, 134] on textarea at bounding box center [254, 136] width 223 height 7
type textarea "**********"
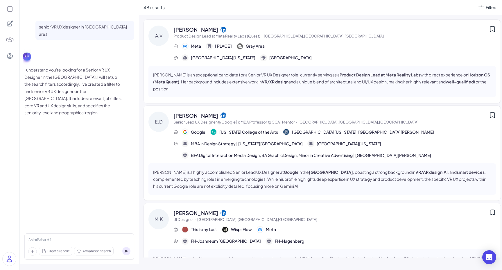
click at [52, 162] on div "senior VR UX designer in [GEOGRAPHIC_DATA] area I understand you're looking for…" at bounding box center [79, 122] width 119 height 214
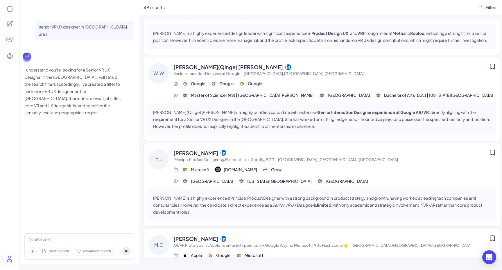
scroll to position [626, 0]
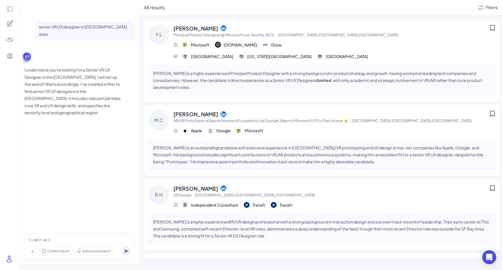
click at [11, 56] on icon at bounding box center [9, 56] width 7 height 7
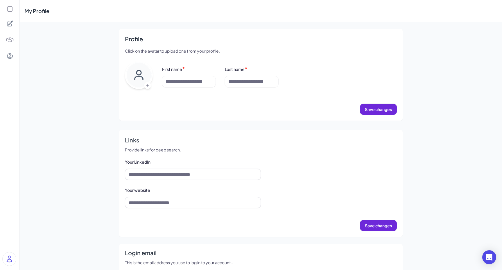
click at [9, 24] on icon at bounding box center [9, 23] width 7 height 7
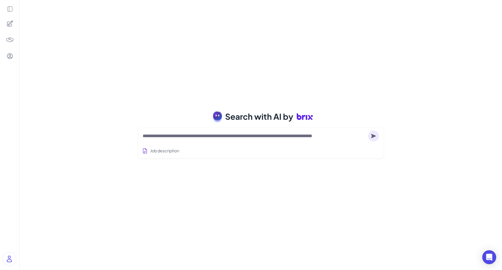
click at [9, 13] on div at bounding box center [9, 135] width 19 height 270
click at [9, 9] on icon at bounding box center [10, 9] width 6 height 6
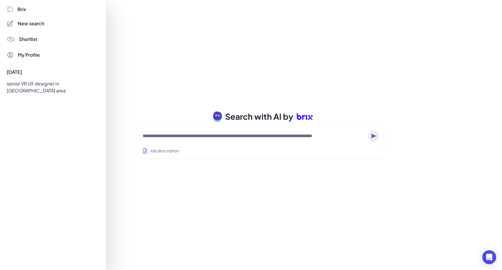
click at [38, 80] on div "senior VR UX designer in [GEOGRAPHIC_DATA] area" at bounding box center [51, 87] width 97 height 16
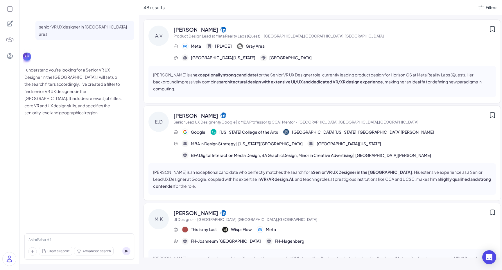
click at [103, 151] on div "senior VR UX designer in [GEOGRAPHIC_DATA] area I understand you're looking for…" at bounding box center [79, 122] width 119 height 214
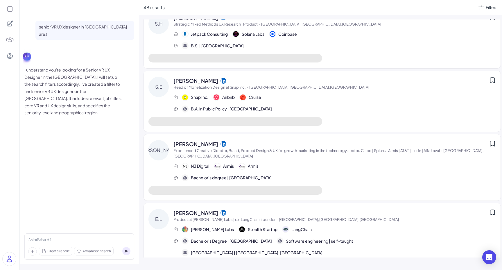
click at [42, 115] on div "senior VR UX designer in [GEOGRAPHIC_DATA] area I understand you're looking for…" at bounding box center [79, 122] width 119 height 214
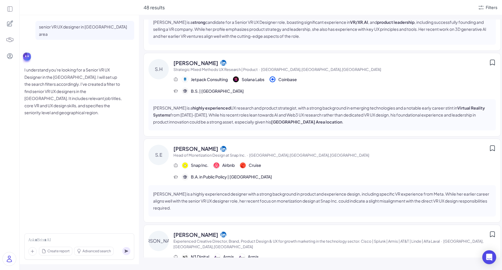
scroll to position [2186, 0]
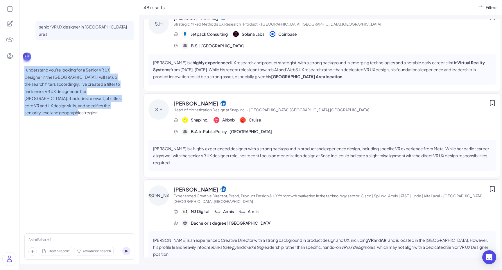
drag, startPoint x: 47, startPoint y: 108, endPoint x: 24, endPoint y: 63, distance: 50.6
click at [24, 66] on p "I understand you're looking for a Senior VR UX Designer in the SF Bay Area. I w…" at bounding box center [73, 91] width 99 height 50
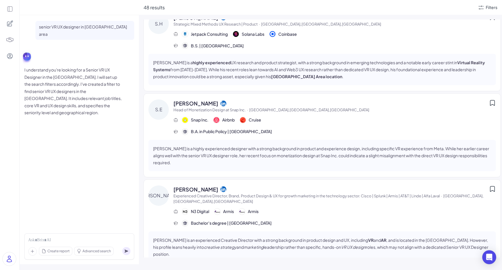
click at [89, 111] on div "senior VR UX designer in SF bay area I understand you're looking for a Senior V…" at bounding box center [79, 71] width 110 height 100
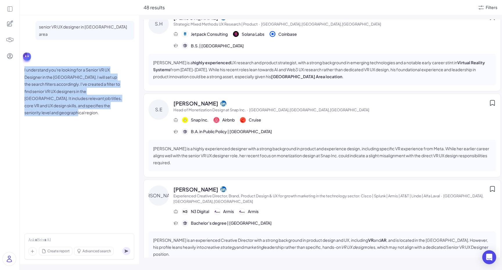
drag, startPoint x: 86, startPoint y: 110, endPoint x: 23, endPoint y: 61, distance: 80.2
click at [23, 61] on div "senior VR UX designer in SF bay area I understand you're looking for a Senior V…" at bounding box center [79, 122] width 119 height 214
click at [58, 100] on p "I understand you're looking for a Senior VR UX Designer in the SF Bay Area. I w…" at bounding box center [73, 91] width 99 height 50
drag, startPoint x: 49, startPoint y: 103, endPoint x: 23, endPoint y: 65, distance: 46.5
click at [23, 65] on div "senior VR UX designer in SF bay area I understand you're looking for a Senior V…" at bounding box center [79, 122] width 119 height 214
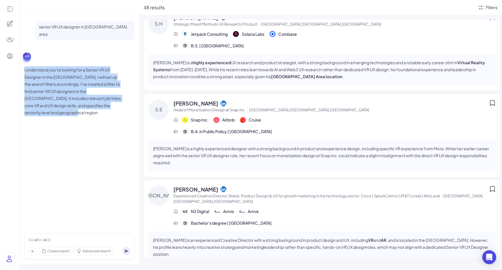
click at [52, 104] on p "I understand you're looking for a Senior VR UX Designer in the SF Bay Area. I w…" at bounding box center [73, 91] width 99 height 50
drag, startPoint x: 53, startPoint y: 114, endPoint x: 22, endPoint y: 63, distance: 59.7
click at [22, 63] on div "senior VR UX designer in SF bay area I understand you're looking for a Senior V…" at bounding box center [79, 122] width 119 height 214
click at [43, 95] on p "I understand you're looking for a Senior VR UX Designer in the SF Bay Area. I w…" at bounding box center [73, 91] width 99 height 50
drag, startPoint x: 51, startPoint y: 109, endPoint x: 22, endPoint y: 61, distance: 56.0
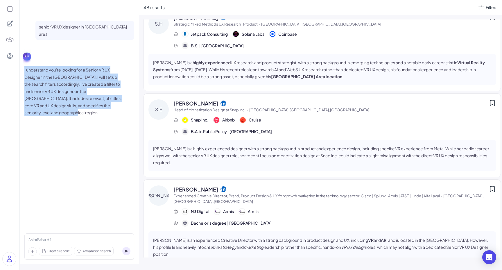
click at [22, 61] on div "senior VR UX designer in SF bay area I understand you're looking for a Senior V…" at bounding box center [79, 122] width 119 height 214
click at [56, 100] on p "I understand you're looking for a Senior VR UX Designer in the SF Bay Area. I w…" at bounding box center [73, 91] width 99 height 50
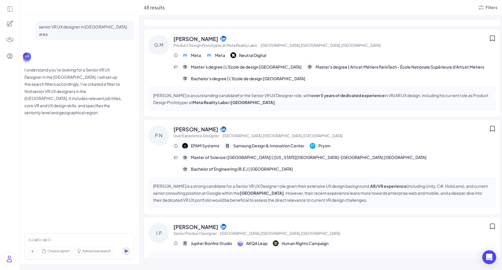
scroll to position [0, 0]
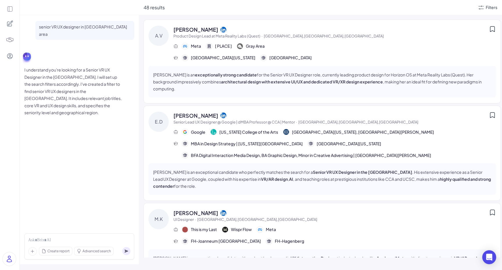
click at [90, 124] on div "senior VR UX designer in SF bay area I understand you're looking for a Senior V…" at bounding box center [79, 122] width 119 height 214
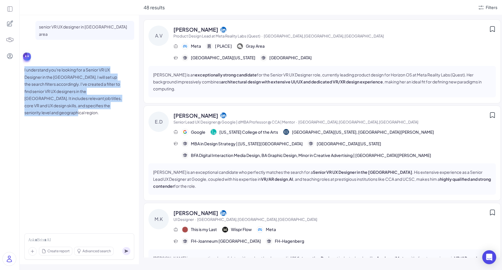
drag, startPoint x: 94, startPoint y: 115, endPoint x: 39, endPoint y: 50, distance: 85.0
click at [39, 50] on div "senior VR UX designer in SF bay area I understand you're looking for a Senior V…" at bounding box center [79, 122] width 119 height 214
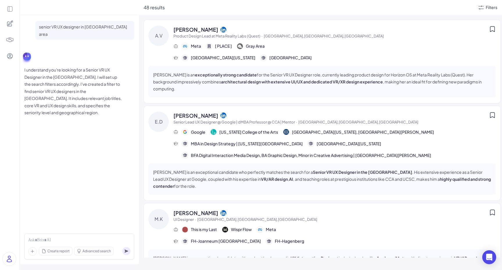
click at [80, 114] on div "senior VR UX designer in SF bay area I understand you're looking for a Senior V…" at bounding box center [79, 122] width 119 height 214
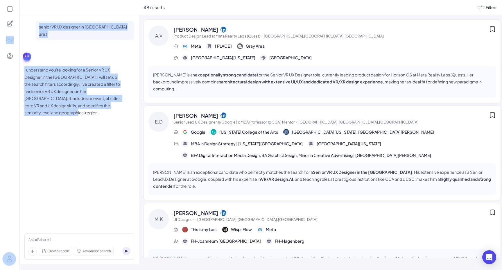
drag, startPoint x: 80, startPoint y: 111, endPoint x: 10, endPoint y: 48, distance: 94.3
click at [10, 48] on section "senior VR UX designer in SF bay area I understand you're looking for a Senior V…" at bounding box center [251, 135] width 502 height 270
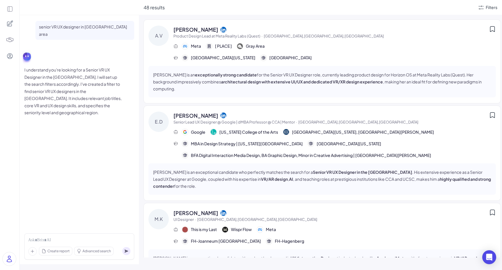
click at [10, 48] on div at bounding box center [9, 135] width 19 height 270
click at [45, 93] on p "I understand you're looking for a Senior VR UX Designer in the SF Bay Area. I w…" at bounding box center [73, 91] width 99 height 50
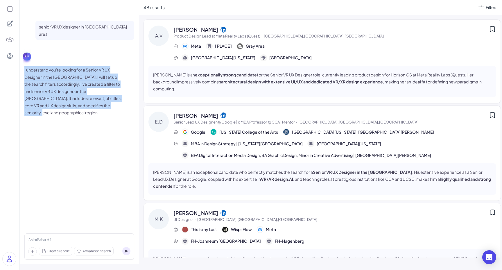
drag, startPoint x: 92, startPoint y: 95, endPoint x: 37, endPoint y: 59, distance: 65.8
click at [37, 59] on div "I understand you're looking for a Senior VR UX Designer in the SF Bay Area. I w…" at bounding box center [79, 81] width 110 height 69
click at [74, 86] on p "I understand you're looking for a Senior VR UX Designer in the SF Bay Area. I w…" at bounding box center [73, 91] width 99 height 50
